Goal: Task Accomplishment & Management: Manage account settings

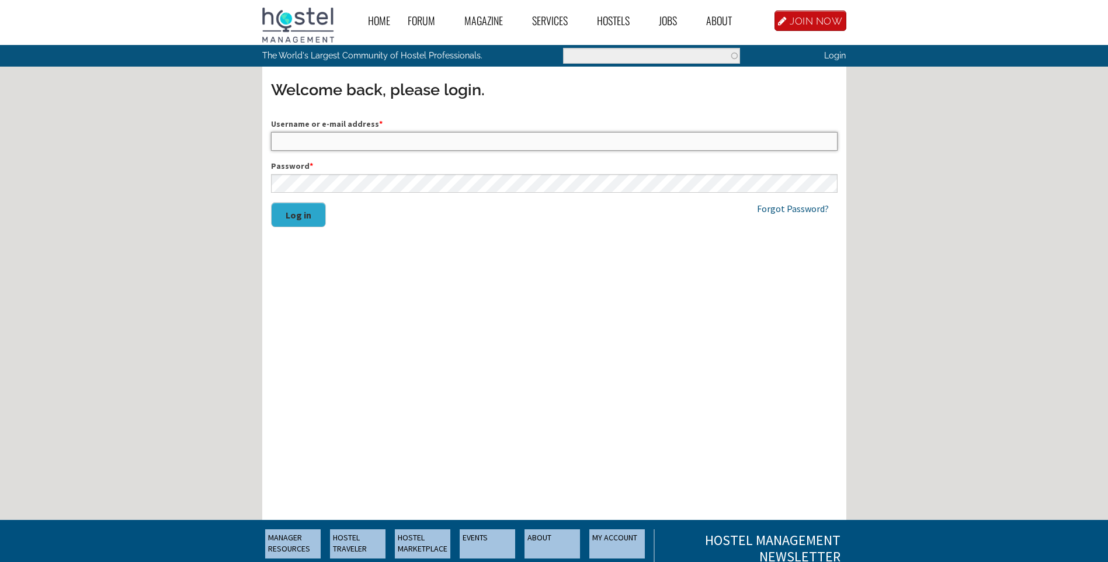
click at [490, 138] on input "Username or e-mail address *" at bounding box center [554, 141] width 566 height 19
type input "BALIE"
click at [296, 215] on button "Log in" at bounding box center [298, 214] width 55 height 25
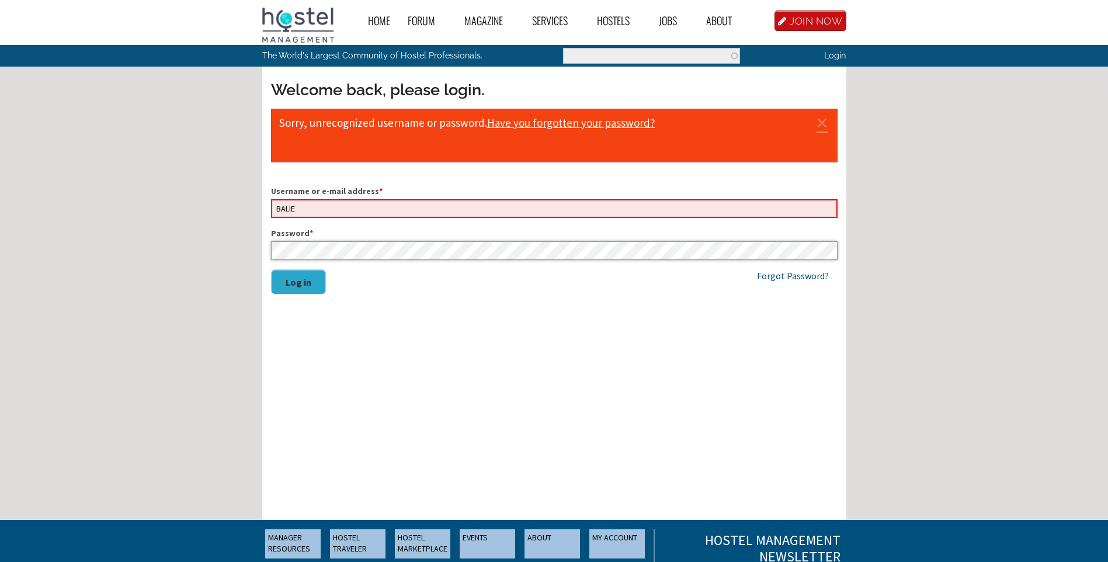
click at [261, 254] on div "Home Forum « Back Forum Forums Index « Back Forums Index New Posts Recent Activ…" at bounding box center [554, 354] width 1108 height 709
click at [291, 291] on button "Log in" at bounding box center [298, 281] width 55 height 25
click at [300, 278] on button "Log in" at bounding box center [298, 281] width 55 height 25
